Goal: Task Accomplishment & Management: Manage account settings

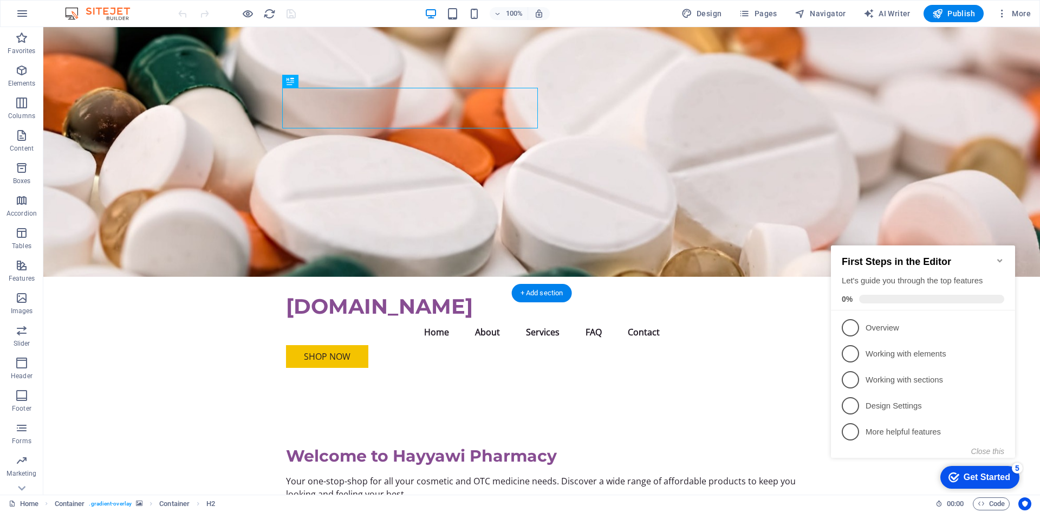
scroll to position [108, 0]
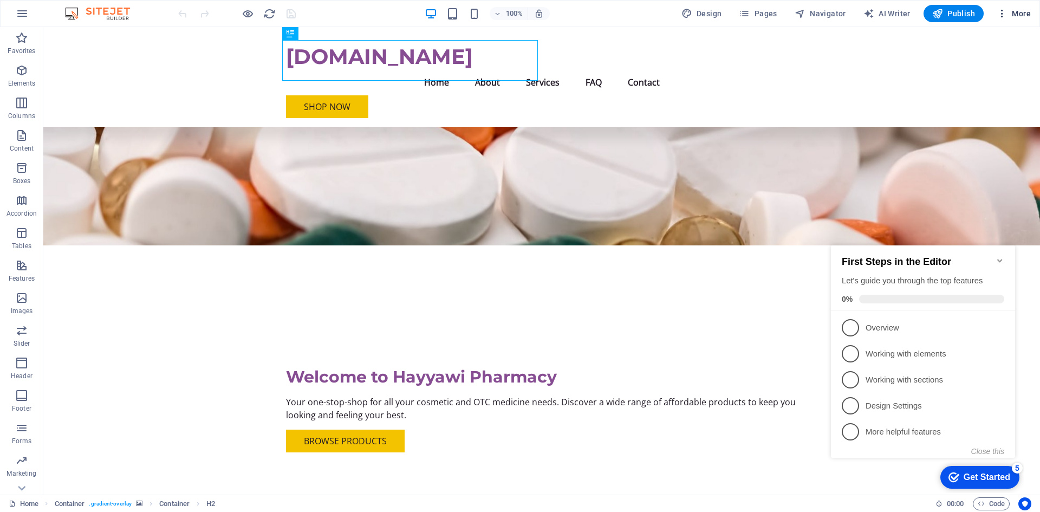
click at [1016, 5] on button "More" at bounding box center [1014, 13] width 43 height 17
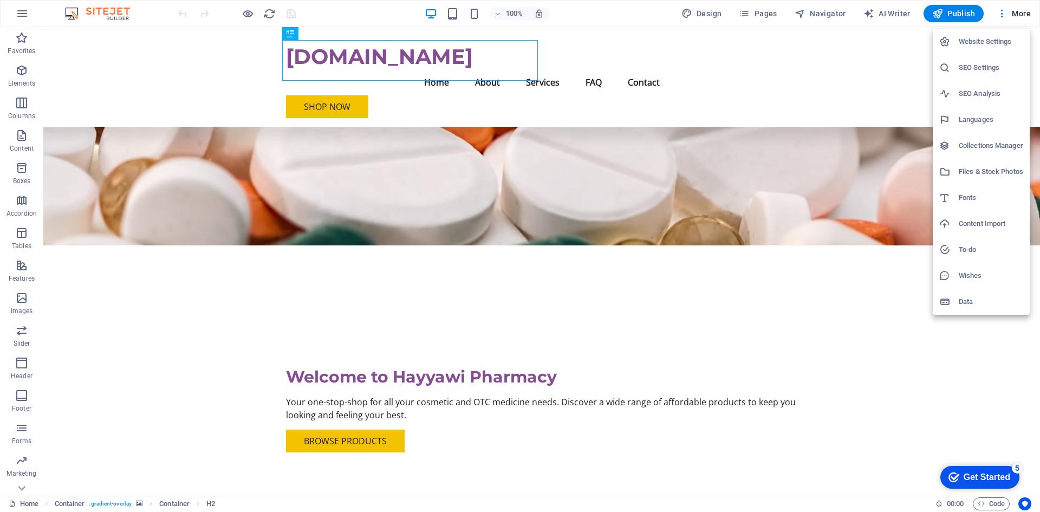
click at [979, 118] on h6 "Languages" at bounding box center [991, 119] width 64 height 13
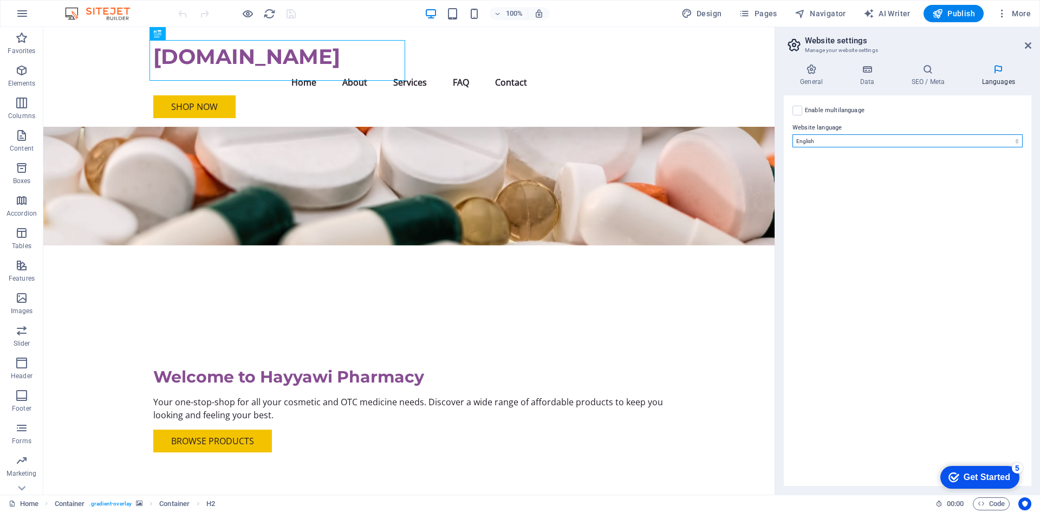
click at [844, 140] on select "Abkhazian Afar Afrikaans Akan Albanian Amharic Arabic Aragonese Armenian Assame…" at bounding box center [908, 140] width 230 height 13
select select "6"
click at [793, 134] on select "Abkhazian Afar Afrikaans Akan Albanian Amharic Arabic Aragonese Armenian Assame…" at bounding box center [908, 140] width 230 height 13
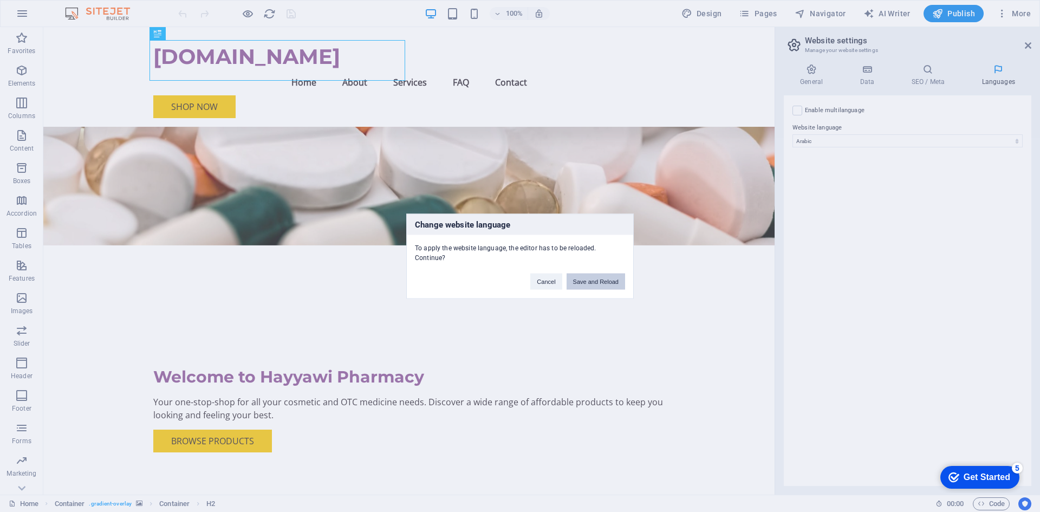
click at [587, 282] on button "Save and Reload" at bounding box center [596, 281] width 59 height 16
